Goal: Task Accomplishment & Management: Manage account settings

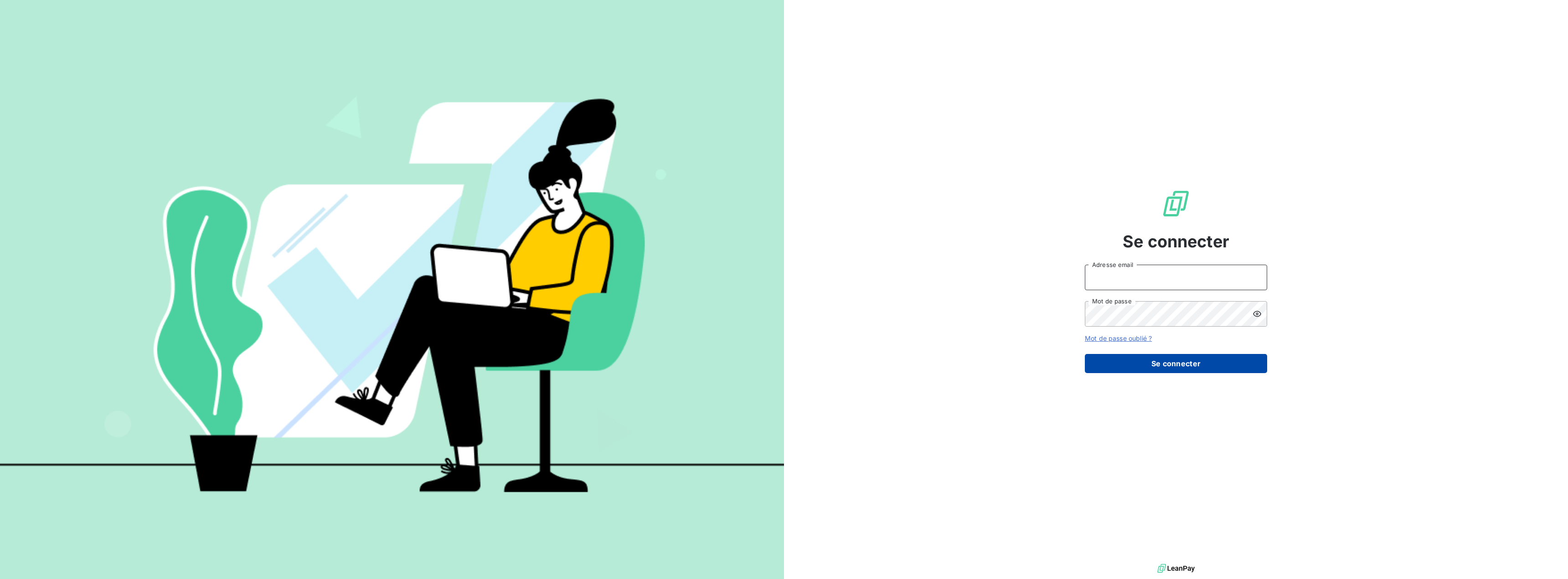
type input "[EMAIL_ADDRESS][DOMAIN_NAME]"
click at [1201, 367] on button "Se connecter" at bounding box center [1176, 363] width 183 height 19
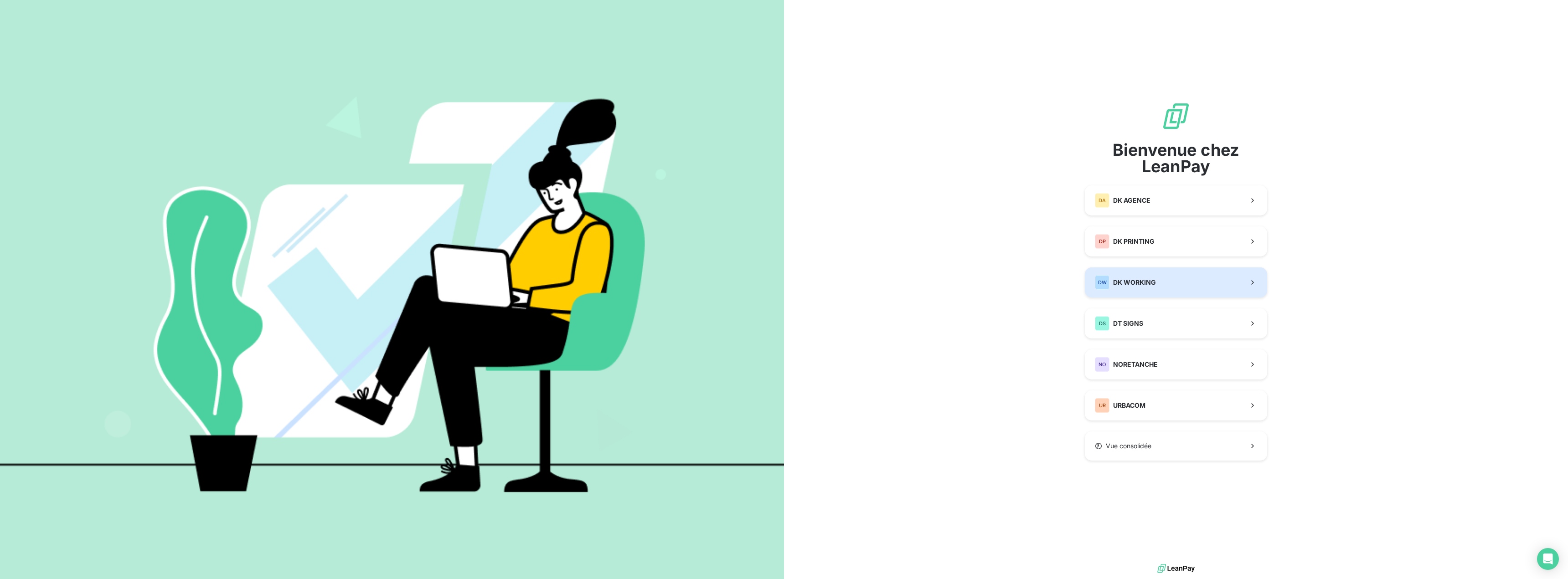
click at [1131, 280] on span "DK WORKING" at bounding box center [1135, 282] width 43 height 9
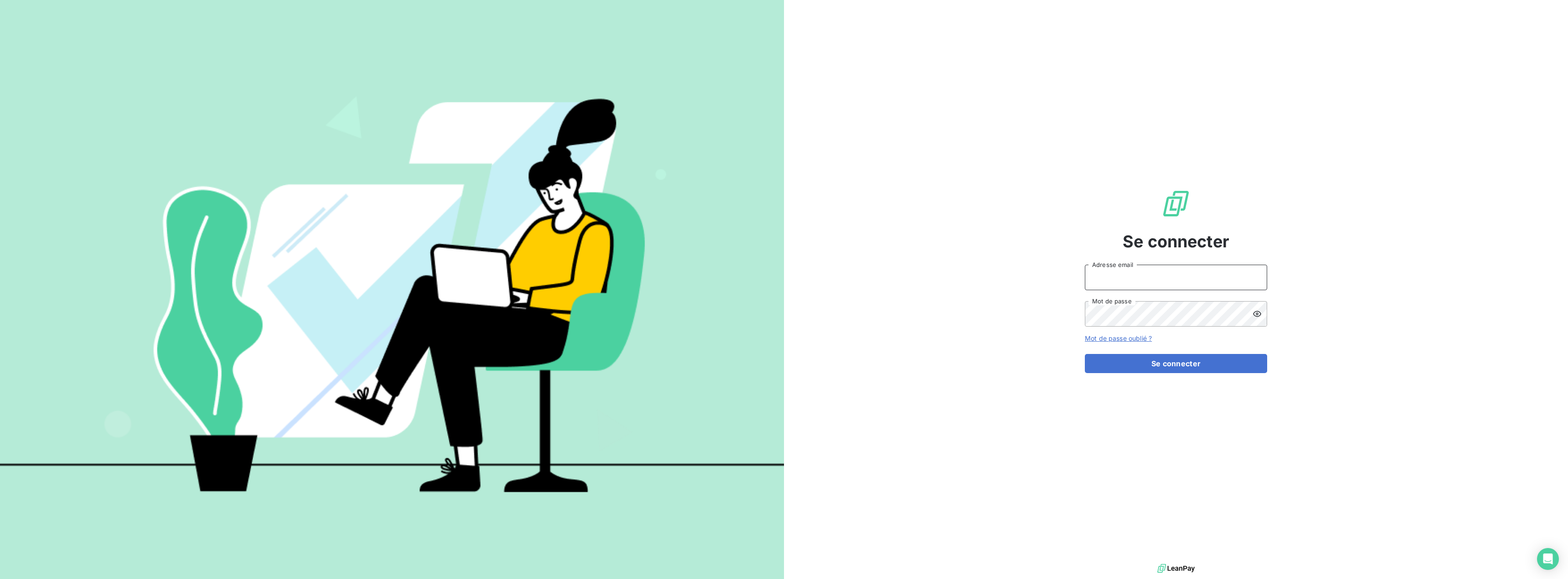
type input "[EMAIL_ADDRESS][DOMAIN_NAME]"
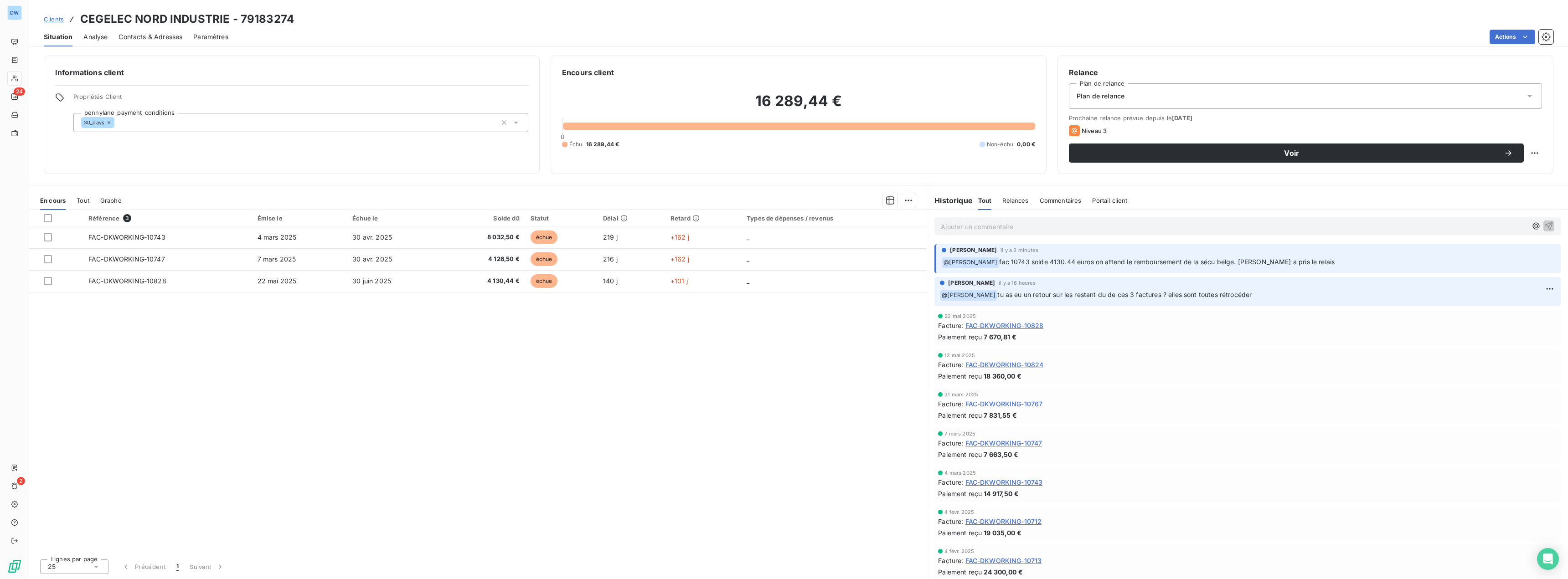
click at [1064, 229] on p "Ajouter un commentaire ﻿" at bounding box center [1234, 226] width 586 height 12
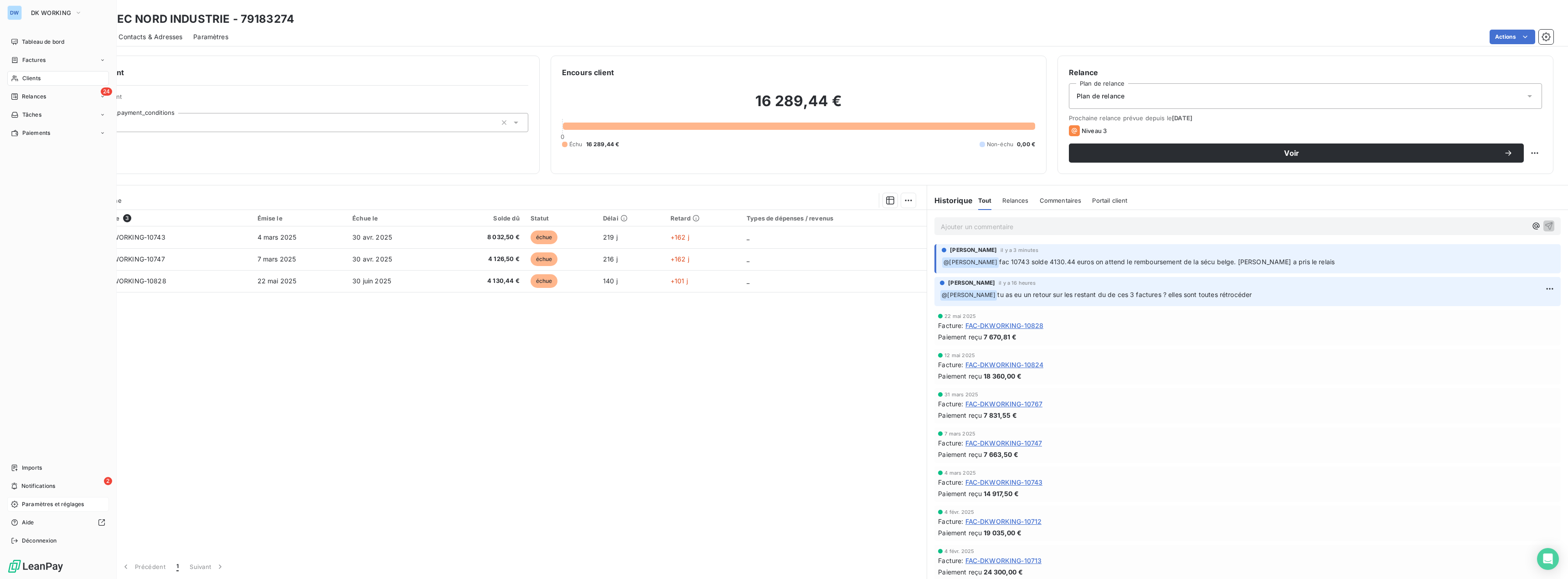
click at [41, 504] on span "Paramètres et réglages" at bounding box center [53, 504] width 62 height 8
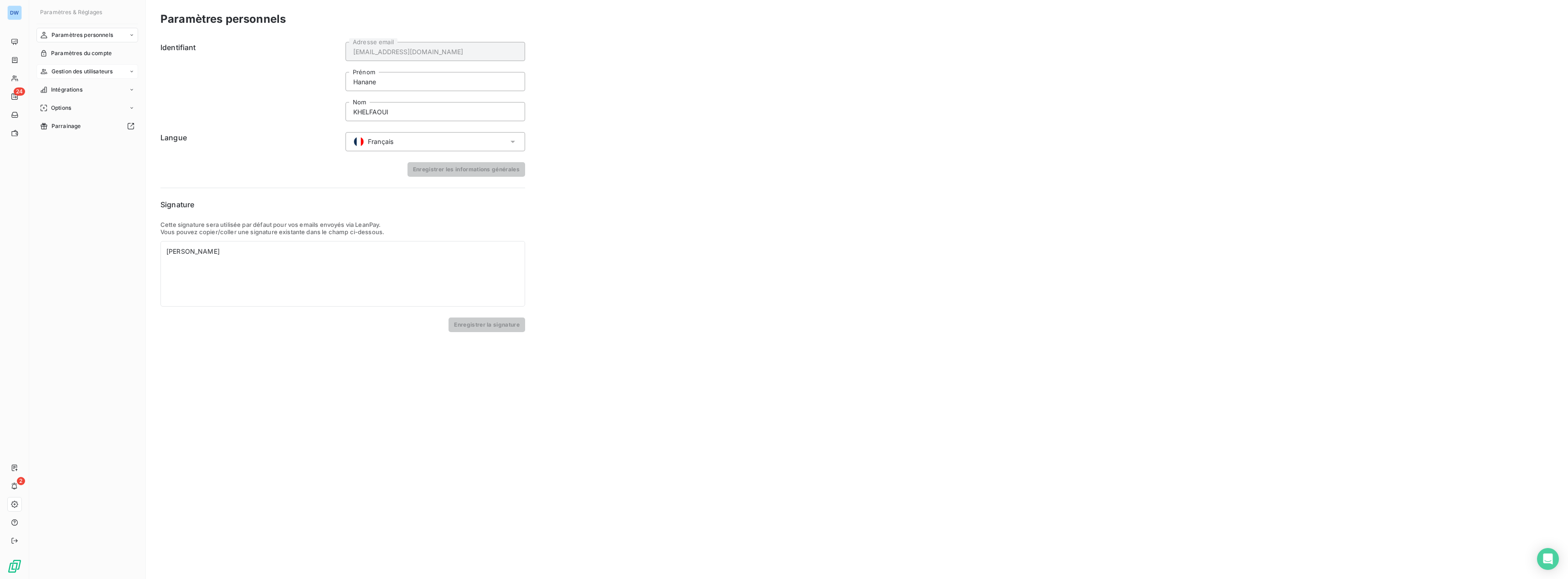
click at [73, 72] on span "Gestion des utilisateurs" at bounding box center [82, 71] width 61 height 8
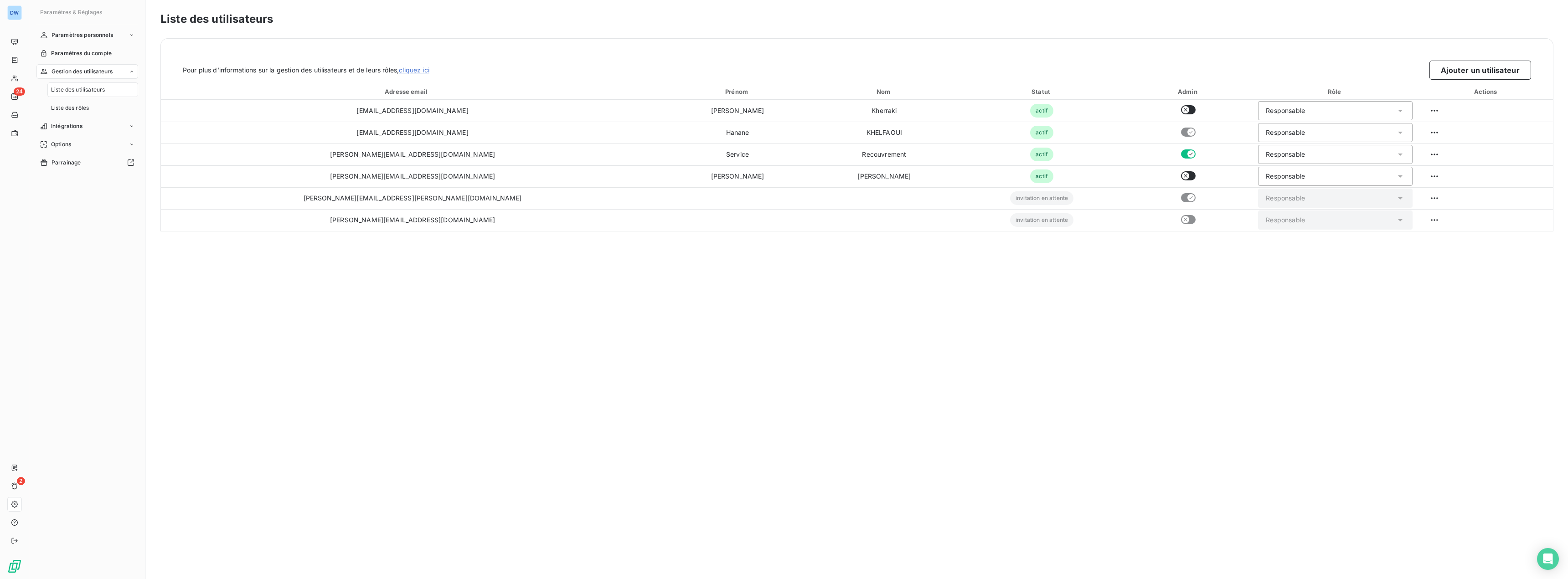
click at [75, 90] on span "Liste des utilisateurs" at bounding box center [78, 89] width 54 height 8
